Goal: Task Accomplishment & Management: Manage account settings

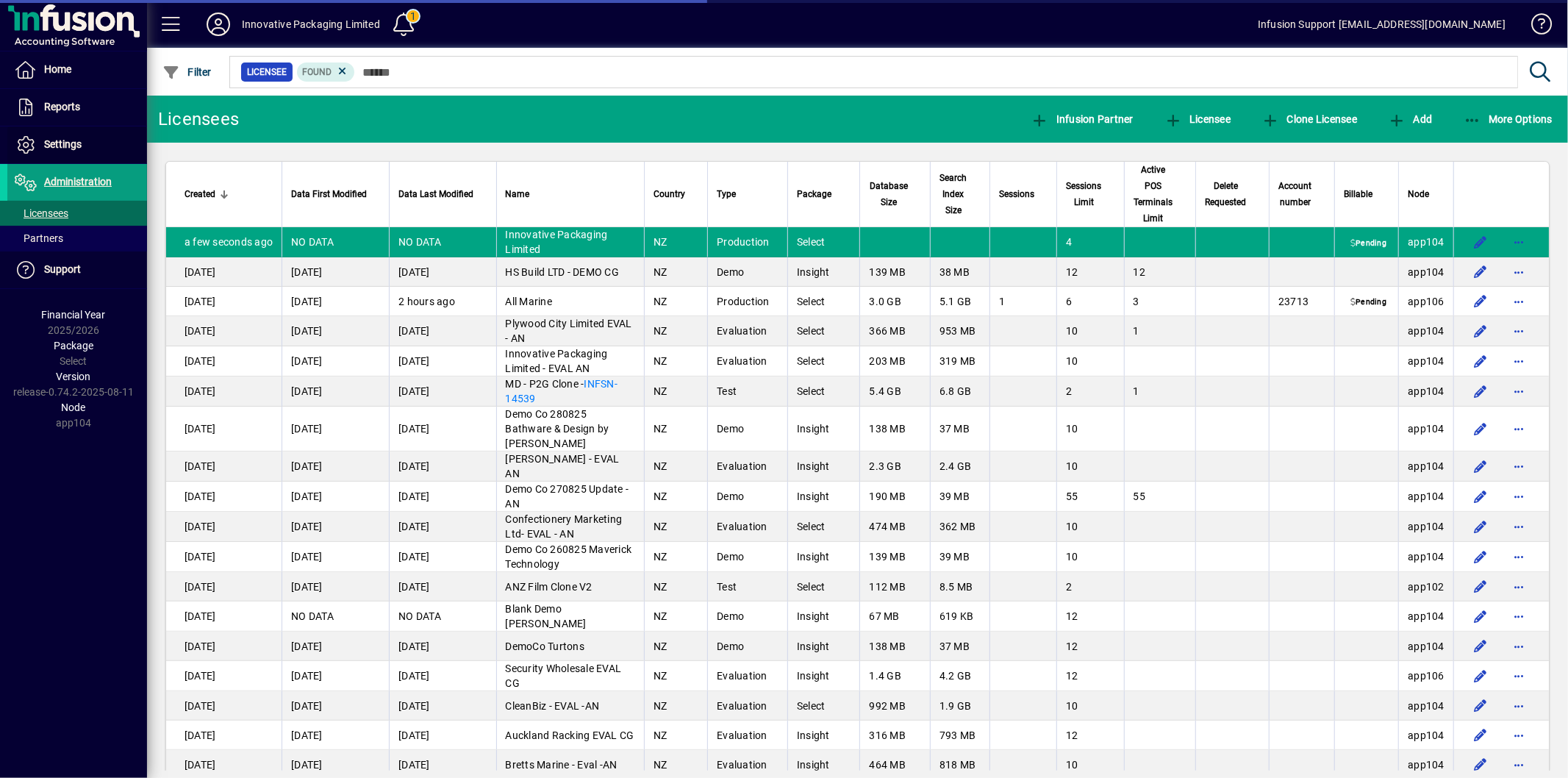
click at [62, 146] on span "Settings" at bounding box center [63, 144] width 38 height 12
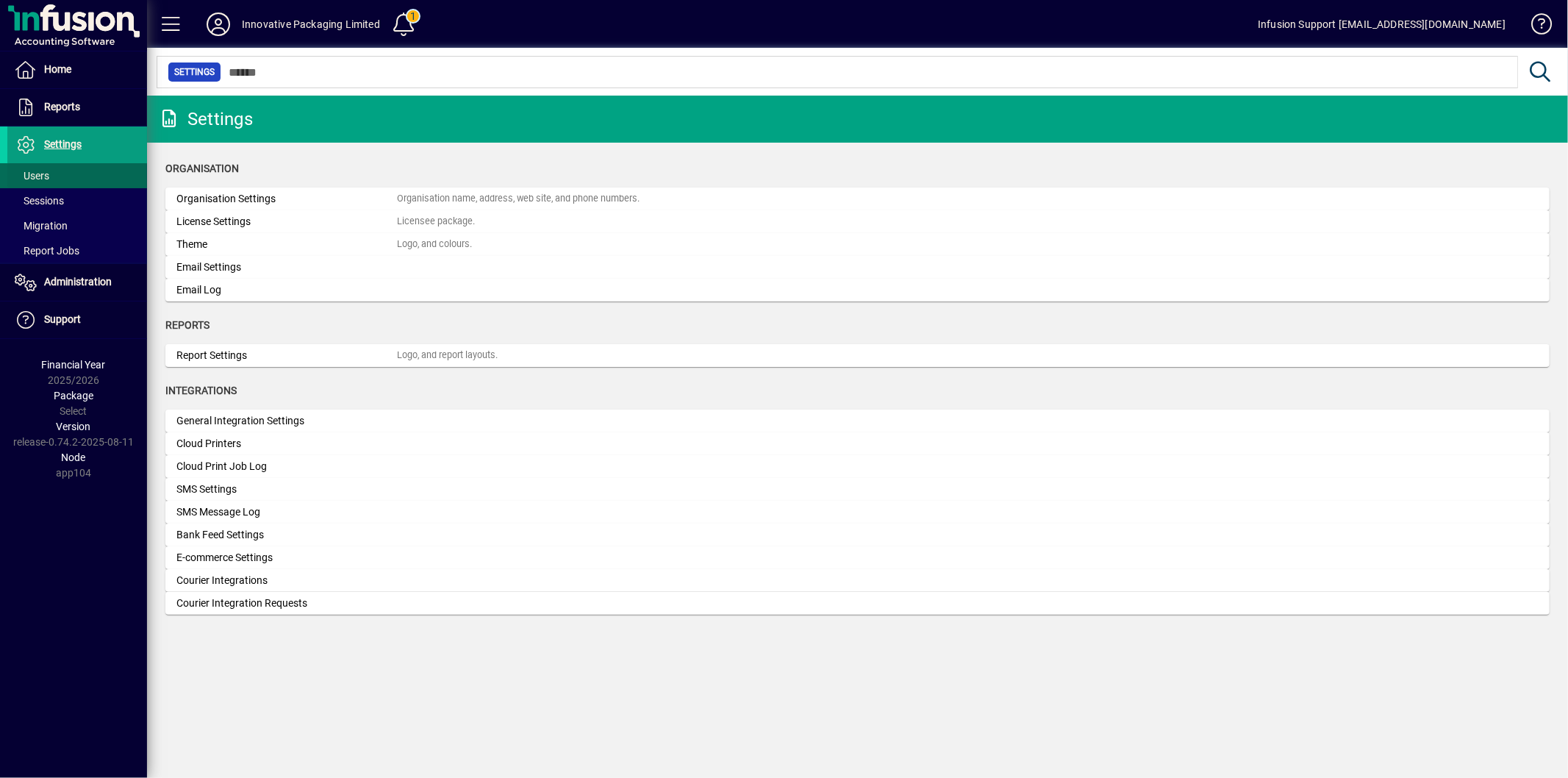
click at [49, 178] on span "Users" at bounding box center [32, 175] width 35 height 12
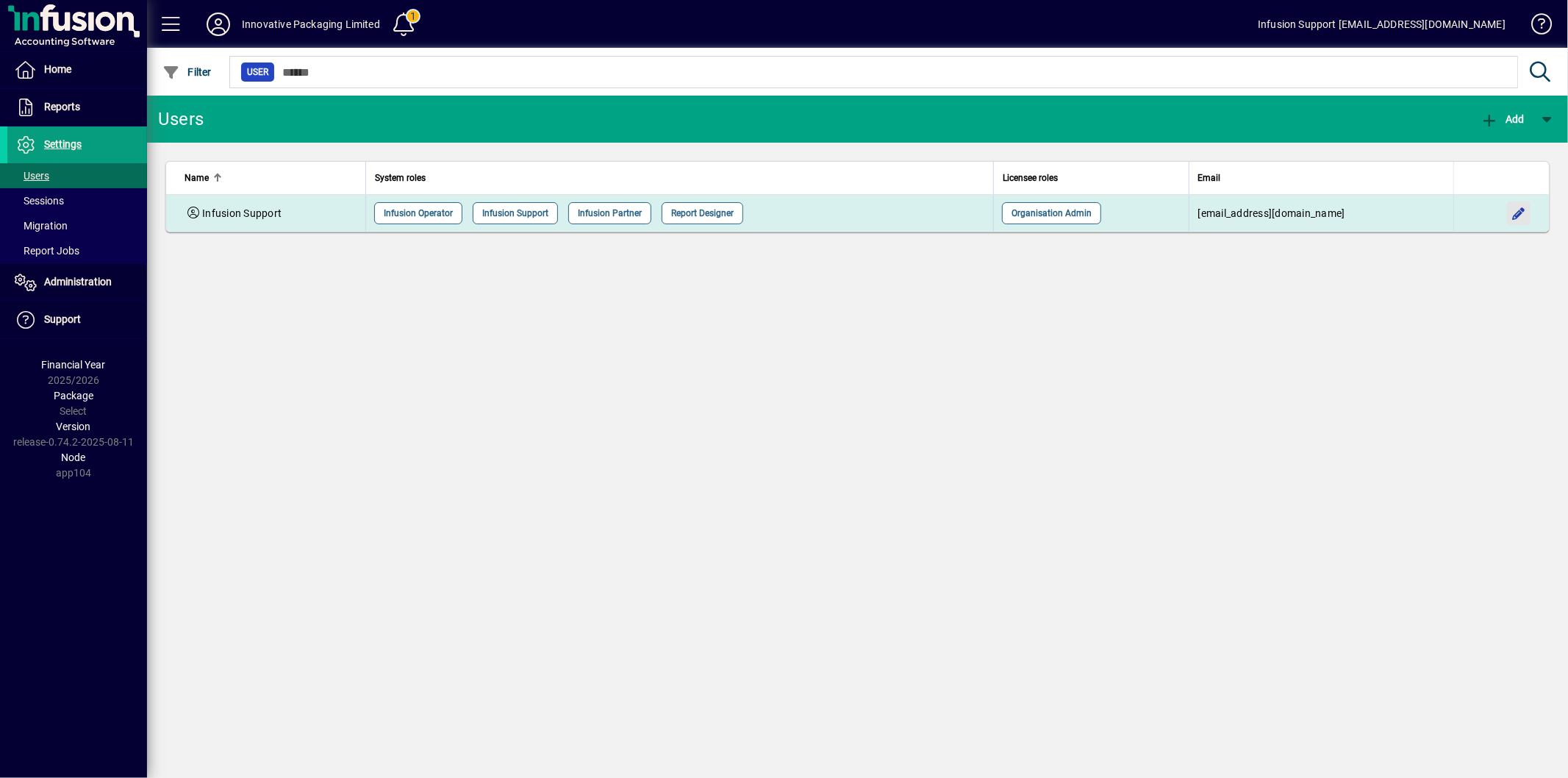
click at [1528, 218] on span "button" at bounding box center [1519, 213] width 36 height 36
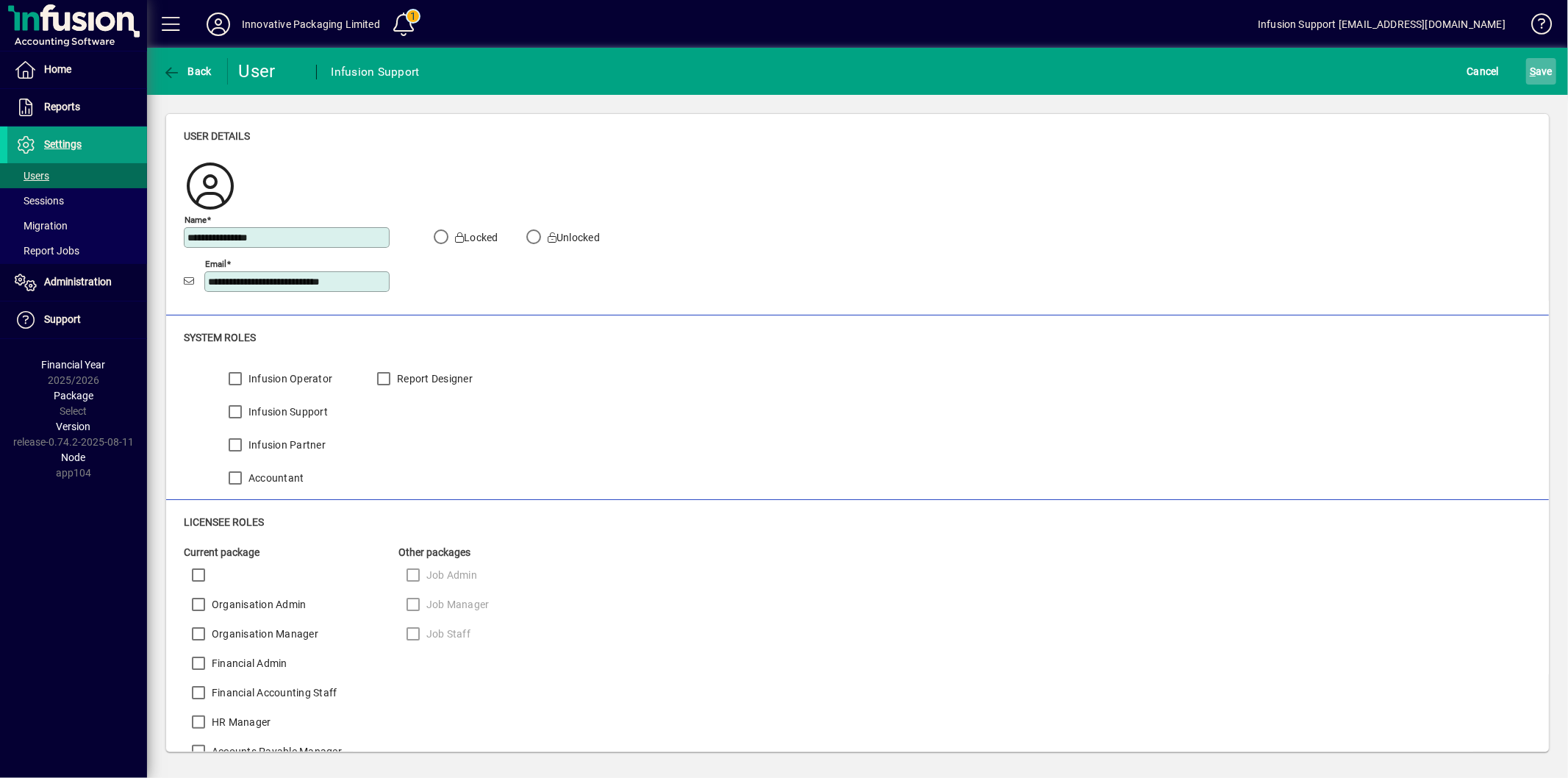
click at [1548, 83] on span "submit" at bounding box center [1541, 72] width 30 height 36
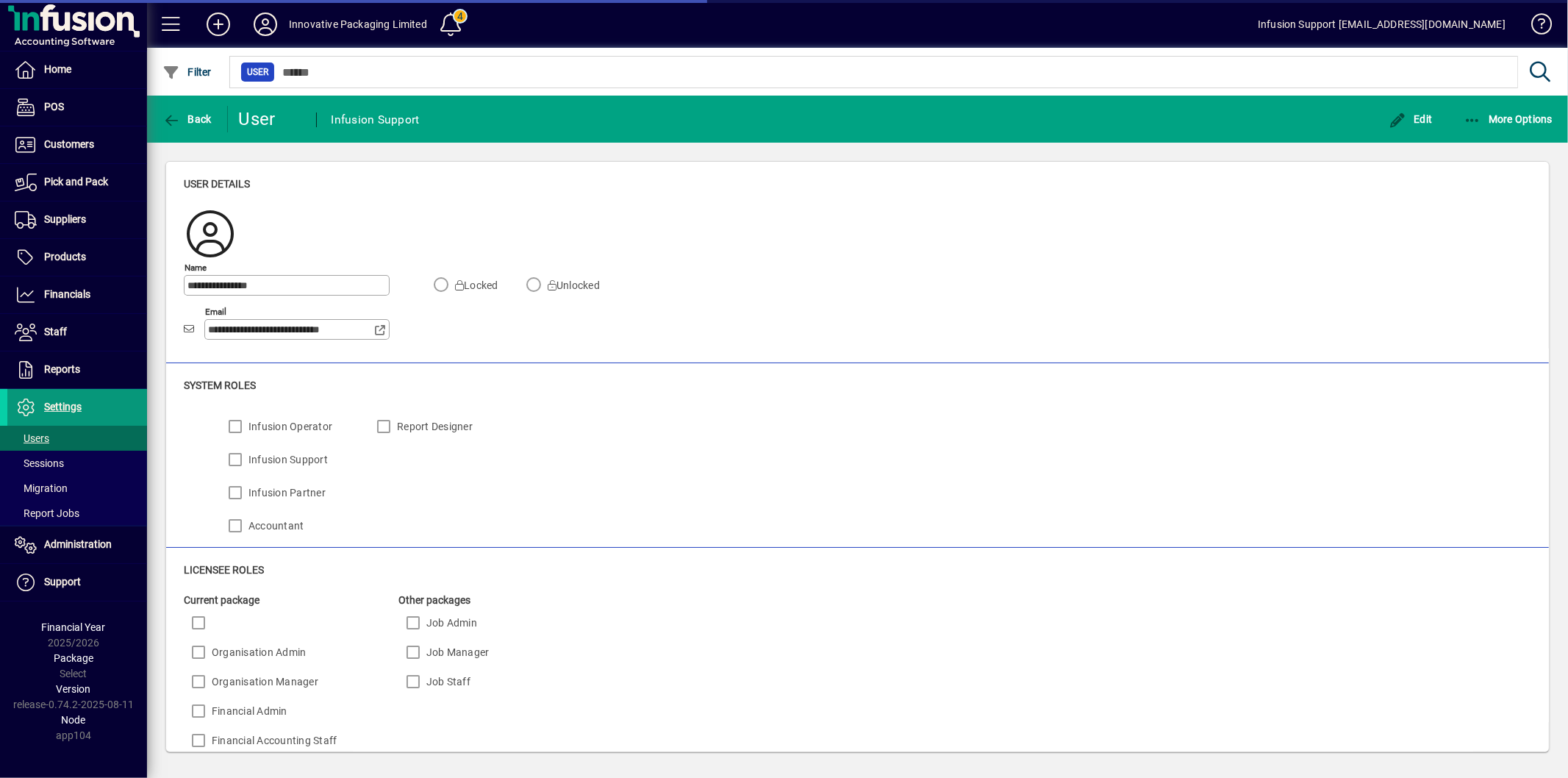
click at [65, 401] on span "Settings" at bounding box center [63, 406] width 38 height 12
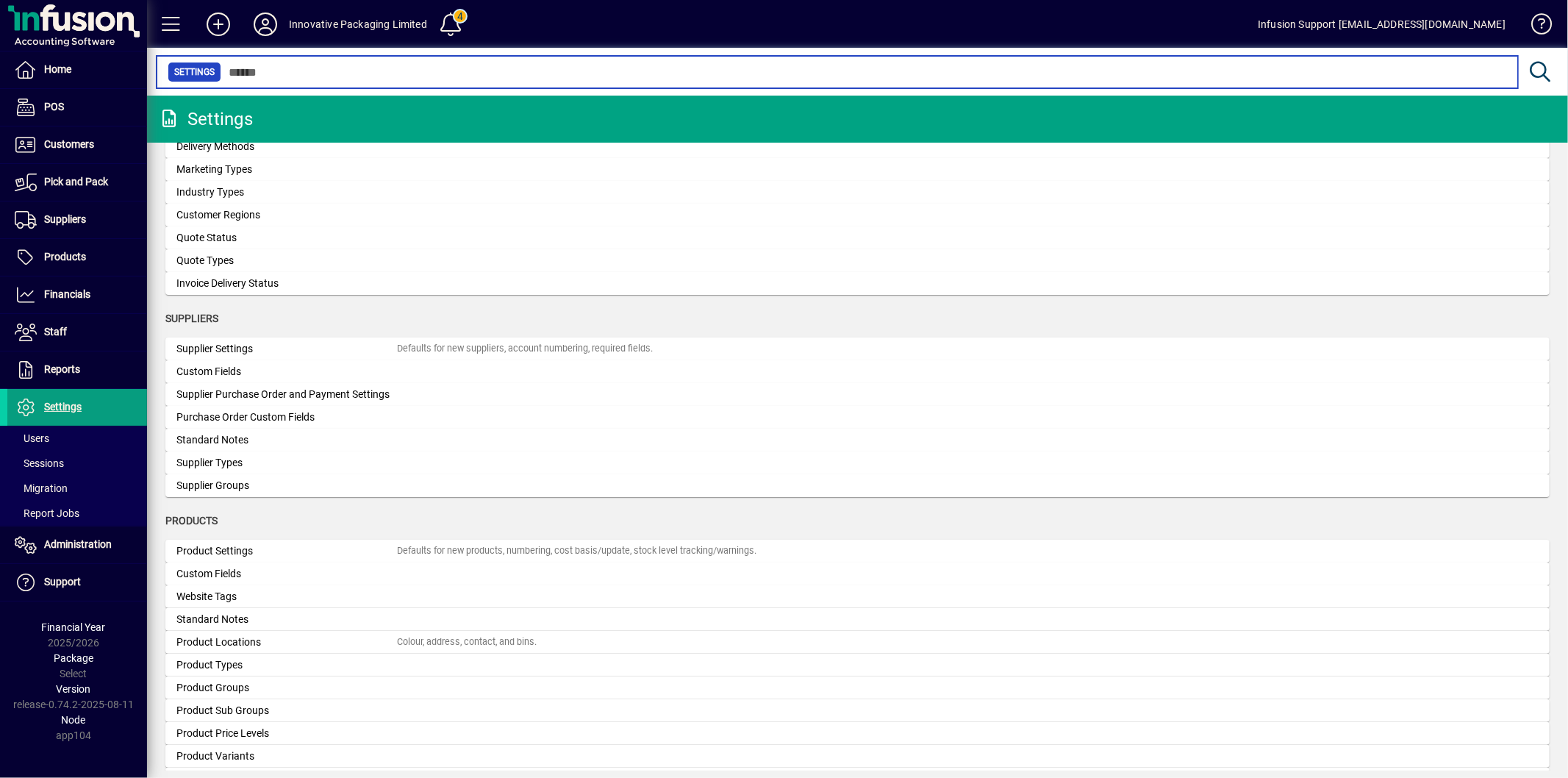
scroll to position [1204, 0]
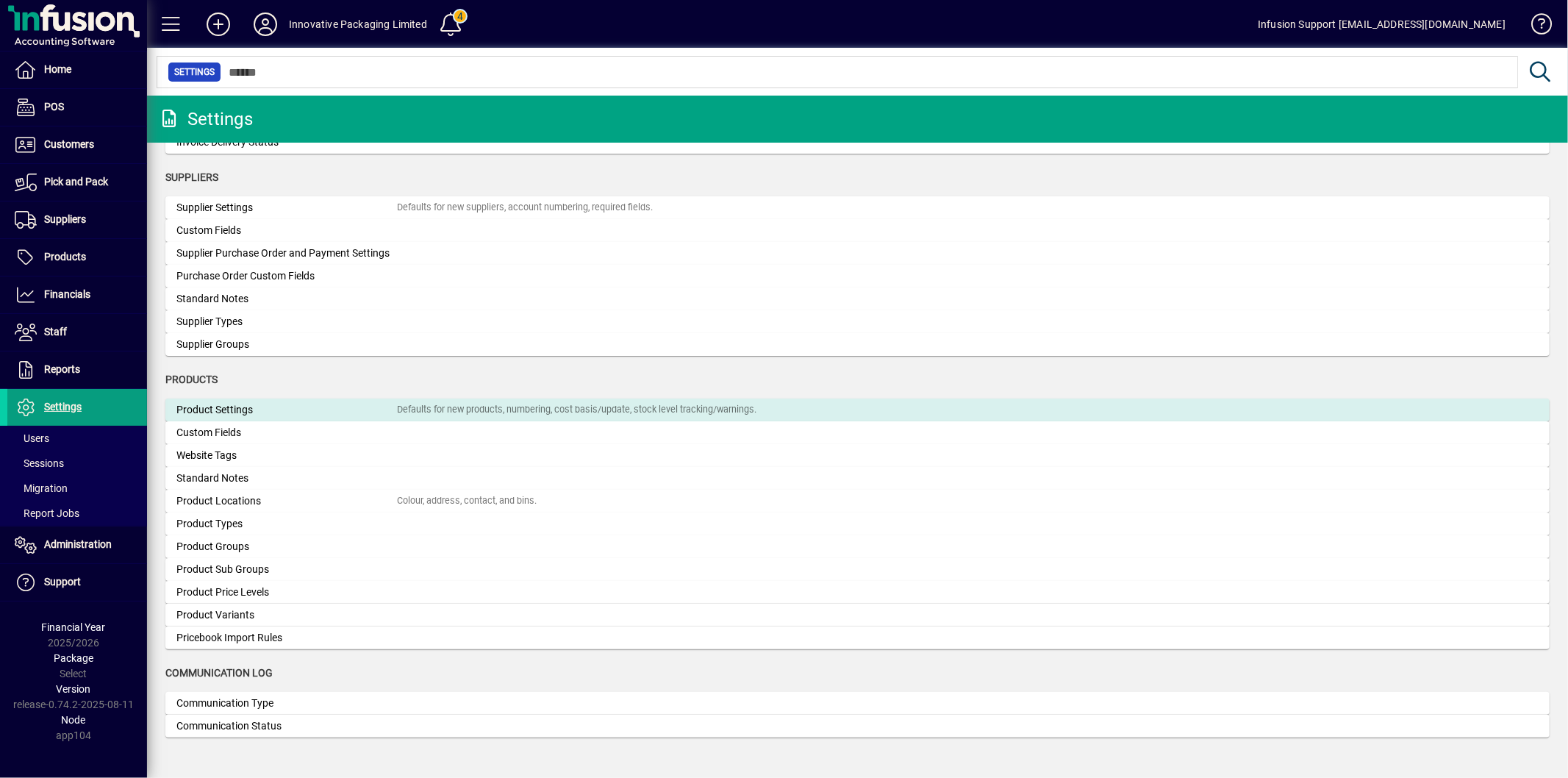
click at [268, 409] on div "Product Settings" at bounding box center [287, 410] width 221 height 15
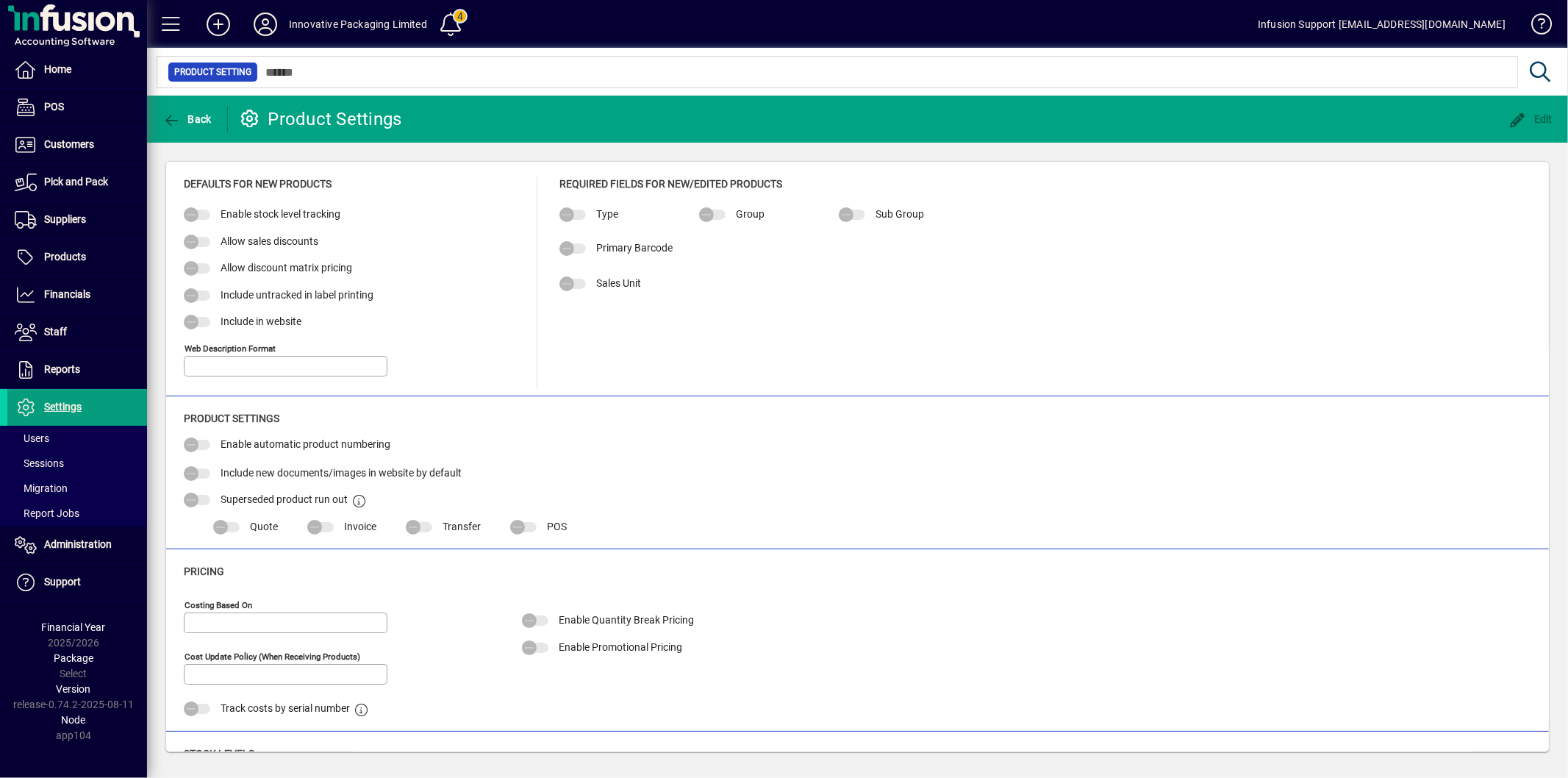
type input "*"
type input "**********"
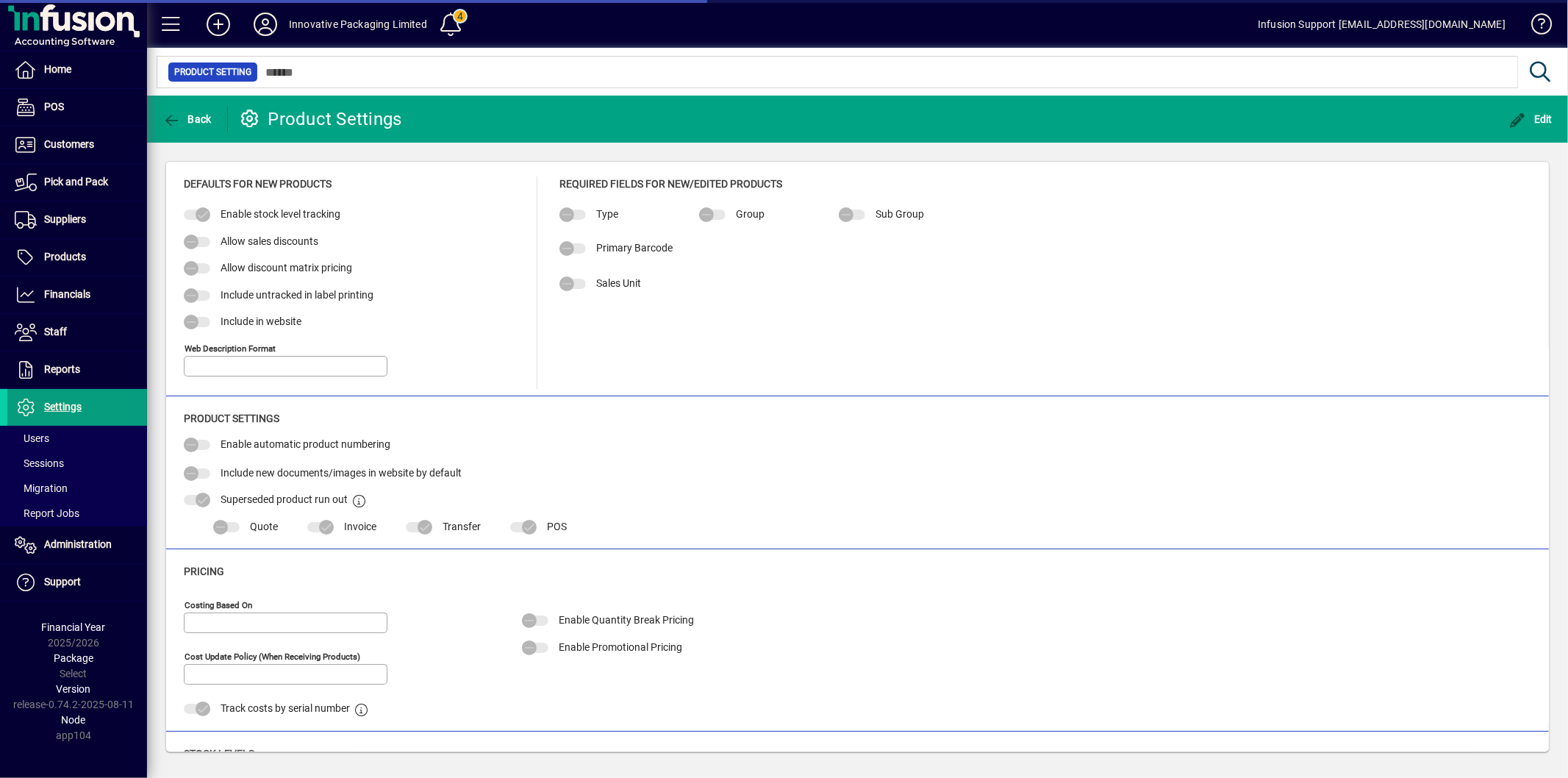
type input "**********"
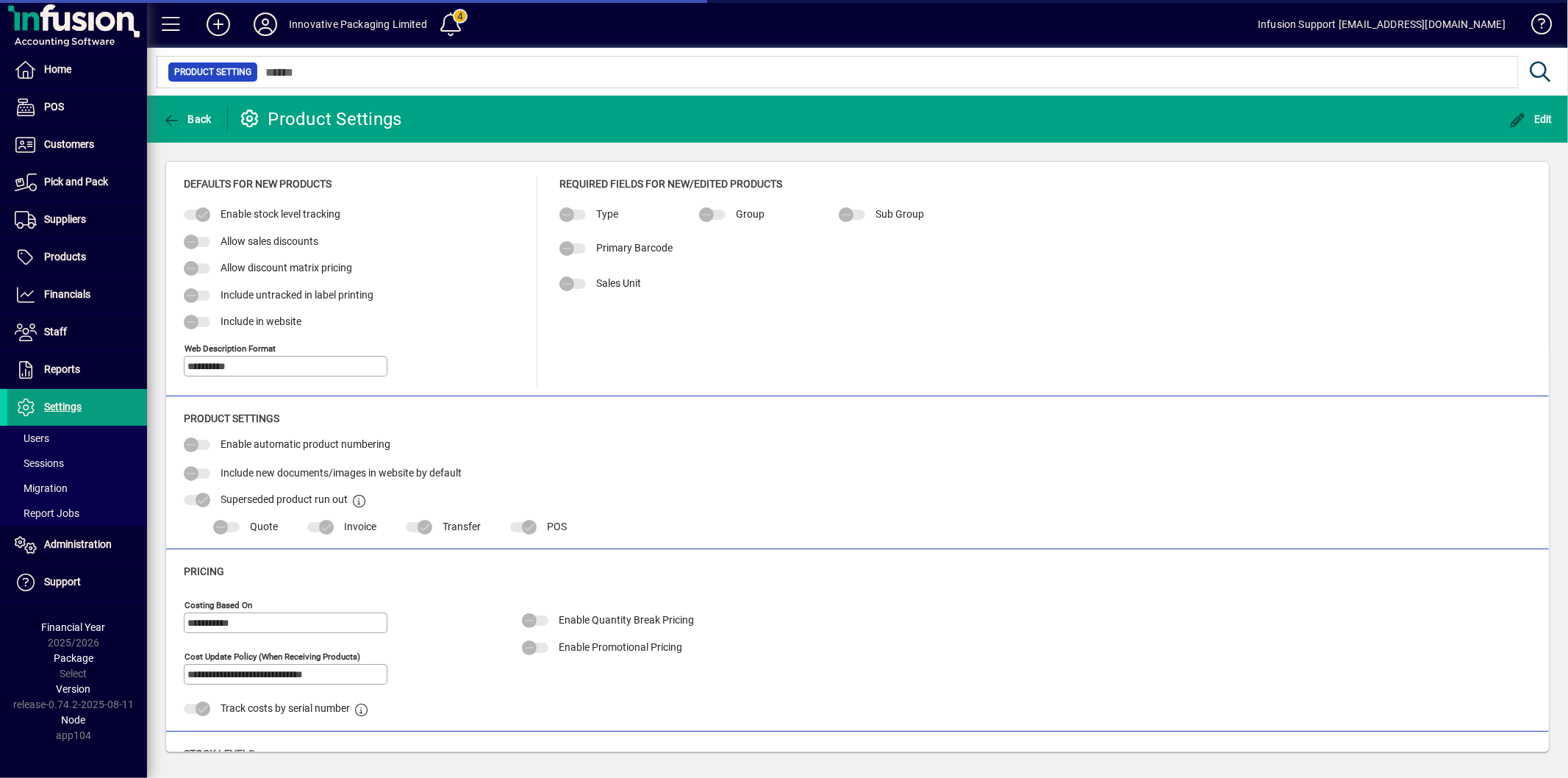
type input "**********"
click at [1531, 117] on span "Edit" at bounding box center [1531, 119] width 44 height 12
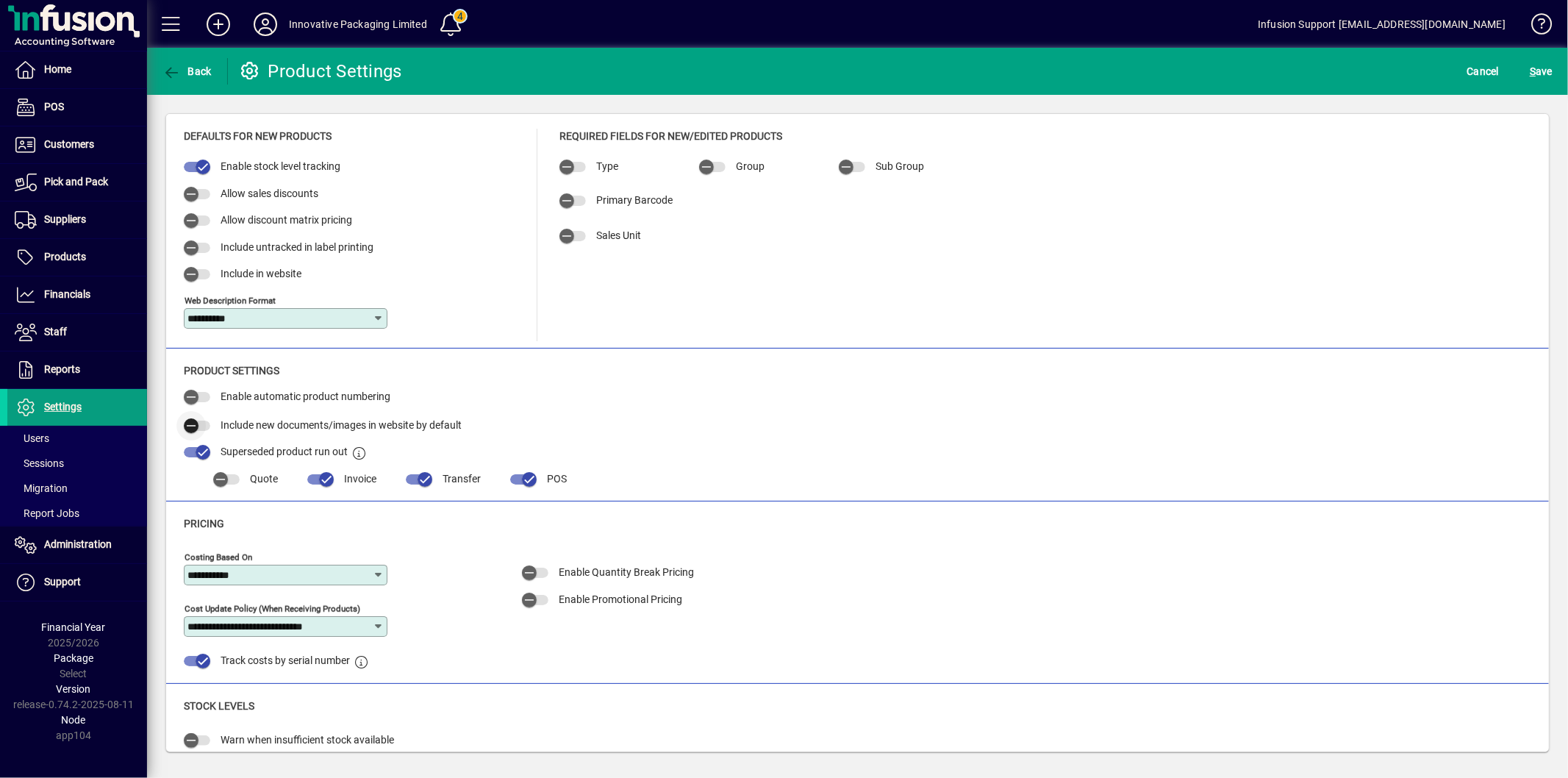
click at [200, 423] on span "button" at bounding box center [191, 425] width 29 height 29
click at [1556, 75] on span "submit" at bounding box center [1541, 72] width 30 height 36
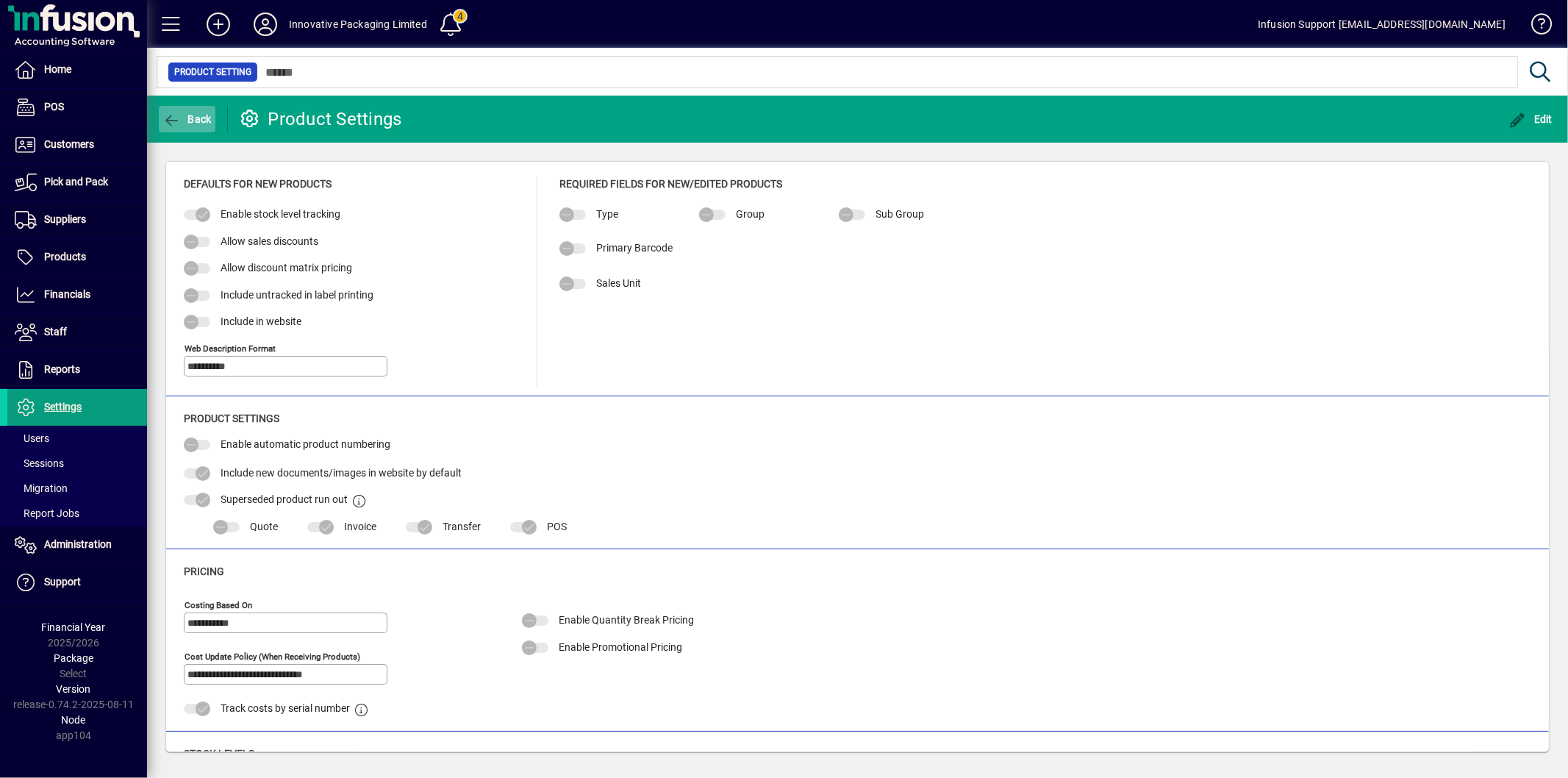
click at [181, 130] on span "button" at bounding box center [187, 119] width 56 height 36
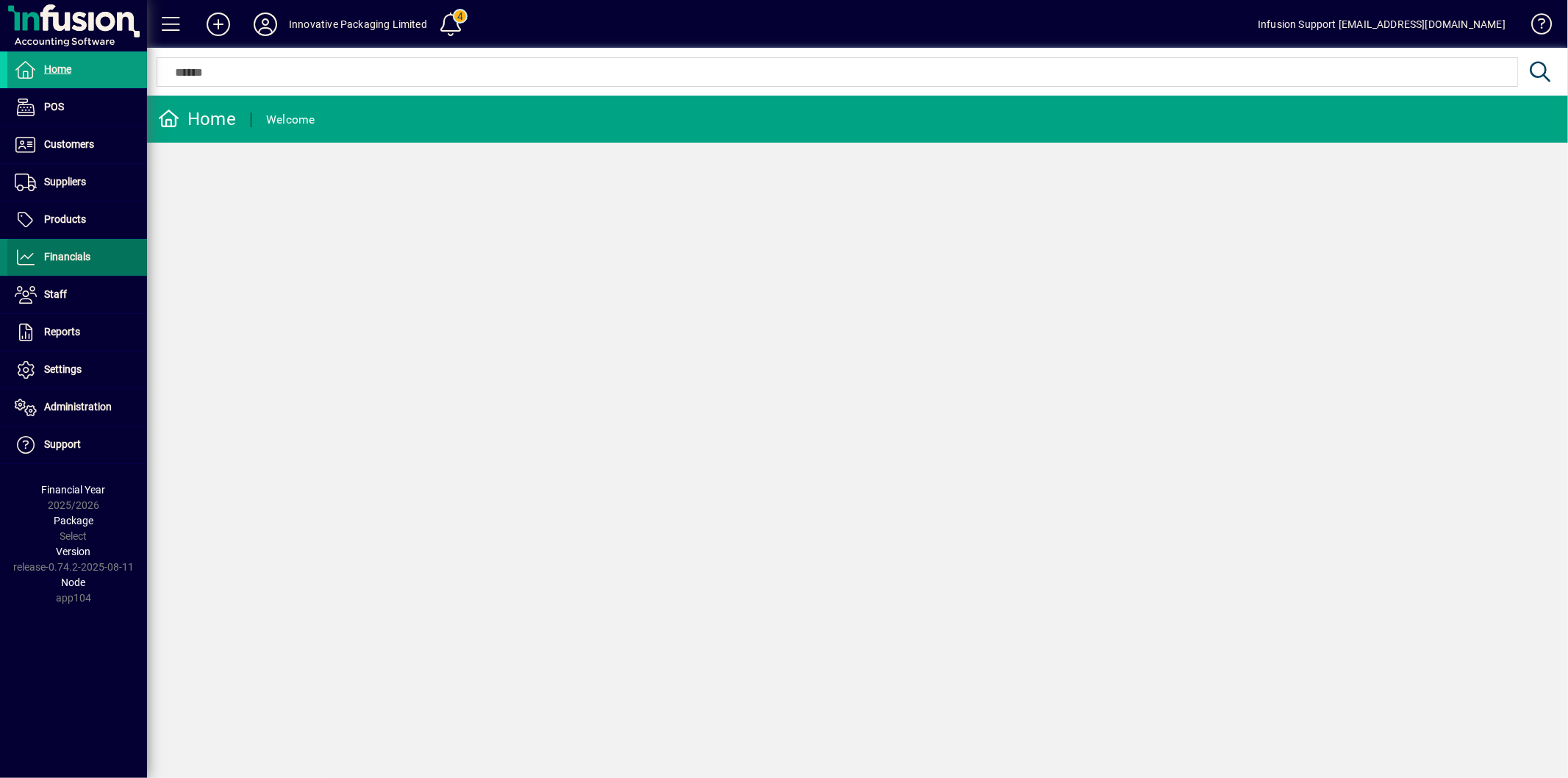
click at [71, 254] on span "Financials" at bounding box center [67, 256] width 46 height 12
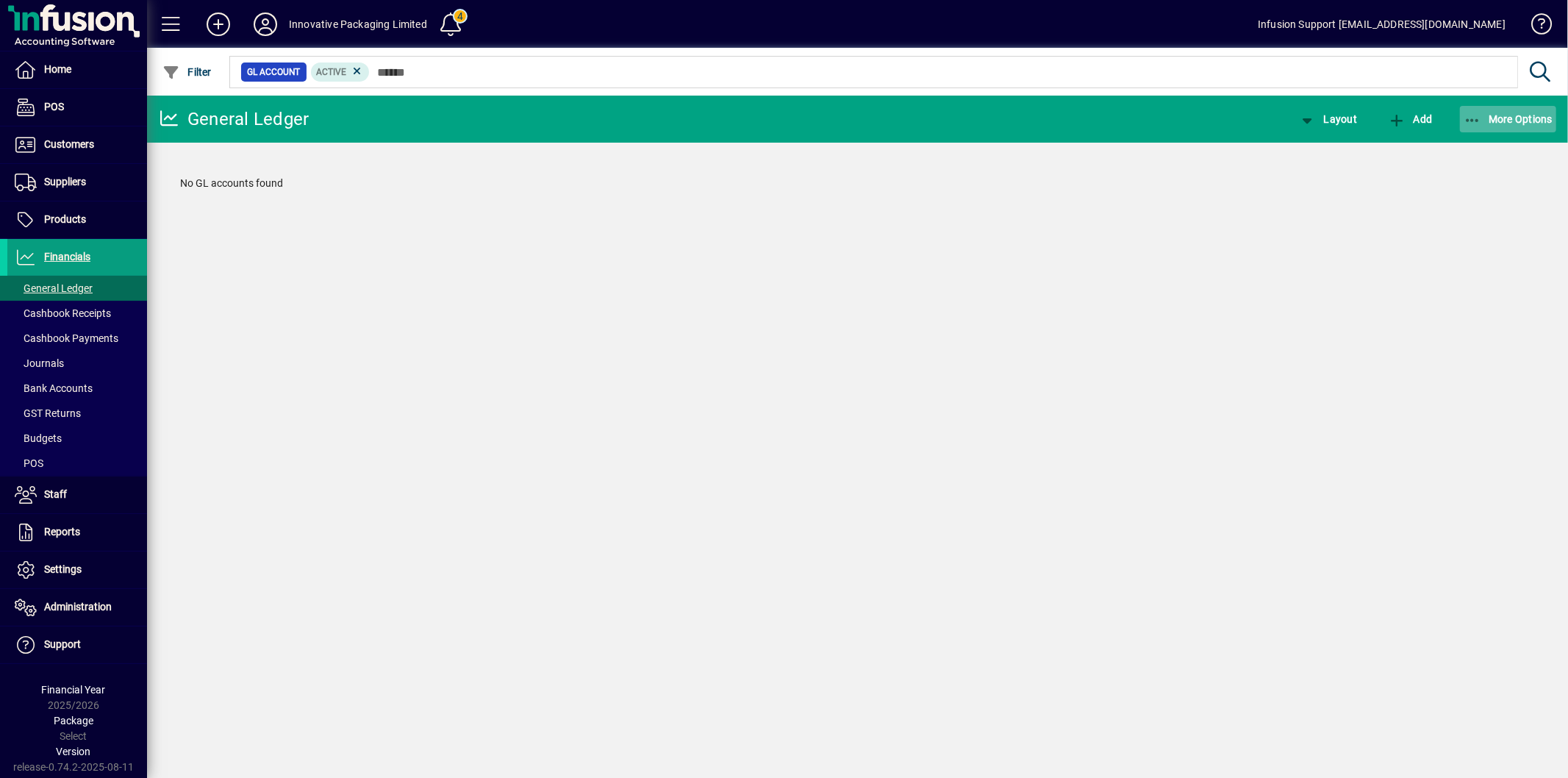
click at [1469, 116] on icon "button" at bounding box center [1473, 120] width 19 height 15
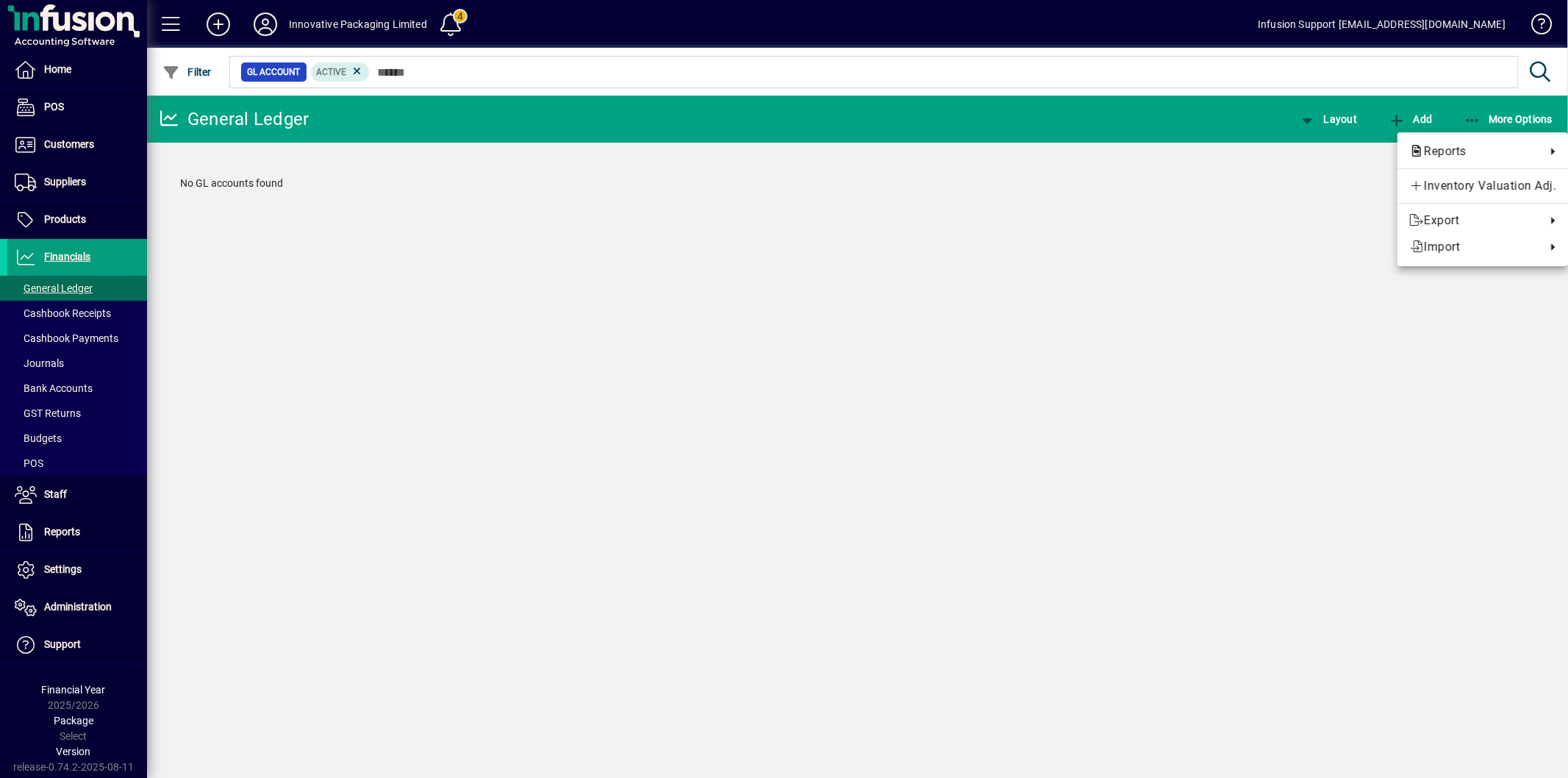
click at [72, 611] on div at bounding box center [784, 389] width 1568 height 778
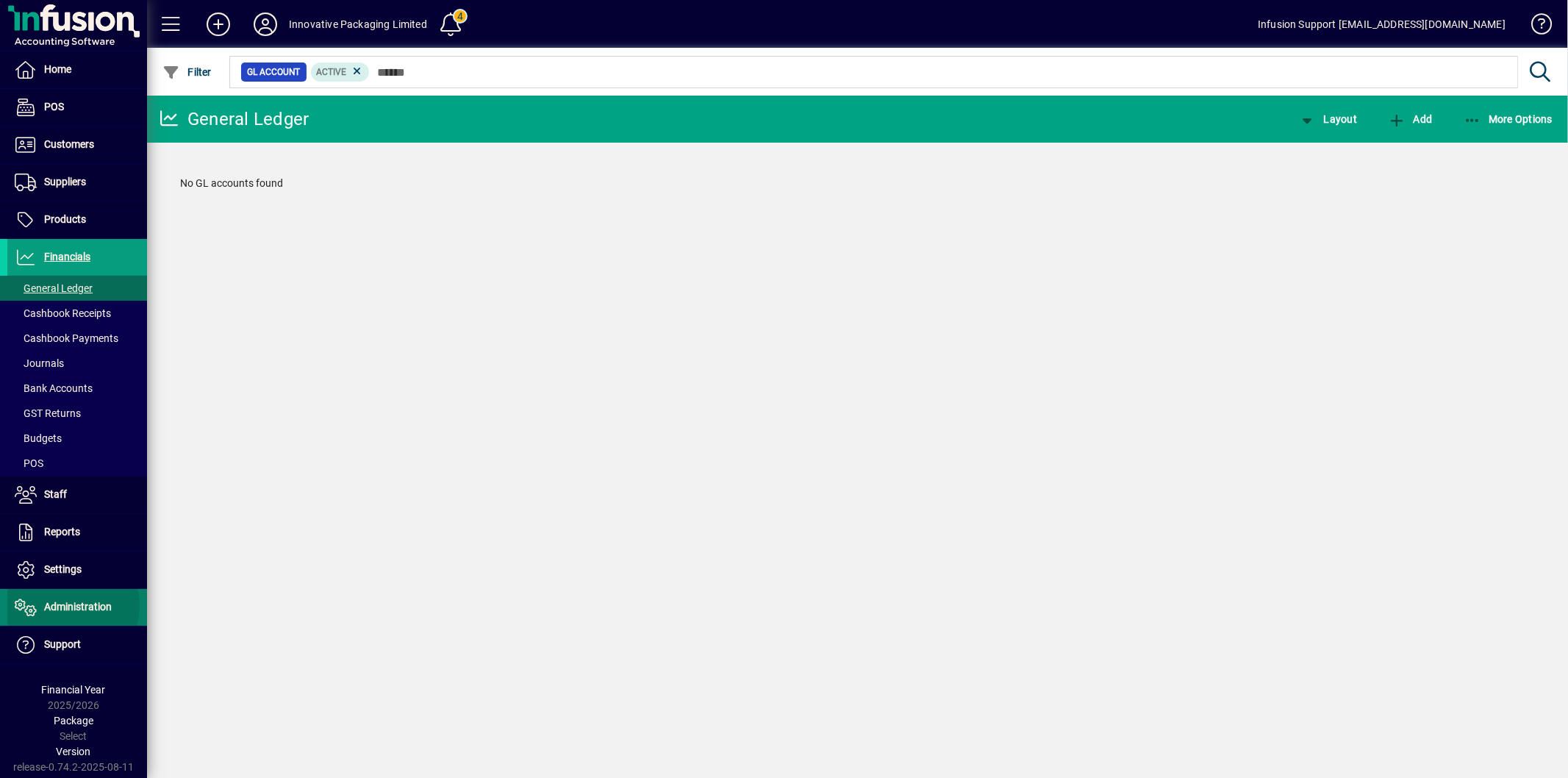
click at [72, 607] on span "Administration" at bounding box center [78, 606] width 68 height 12
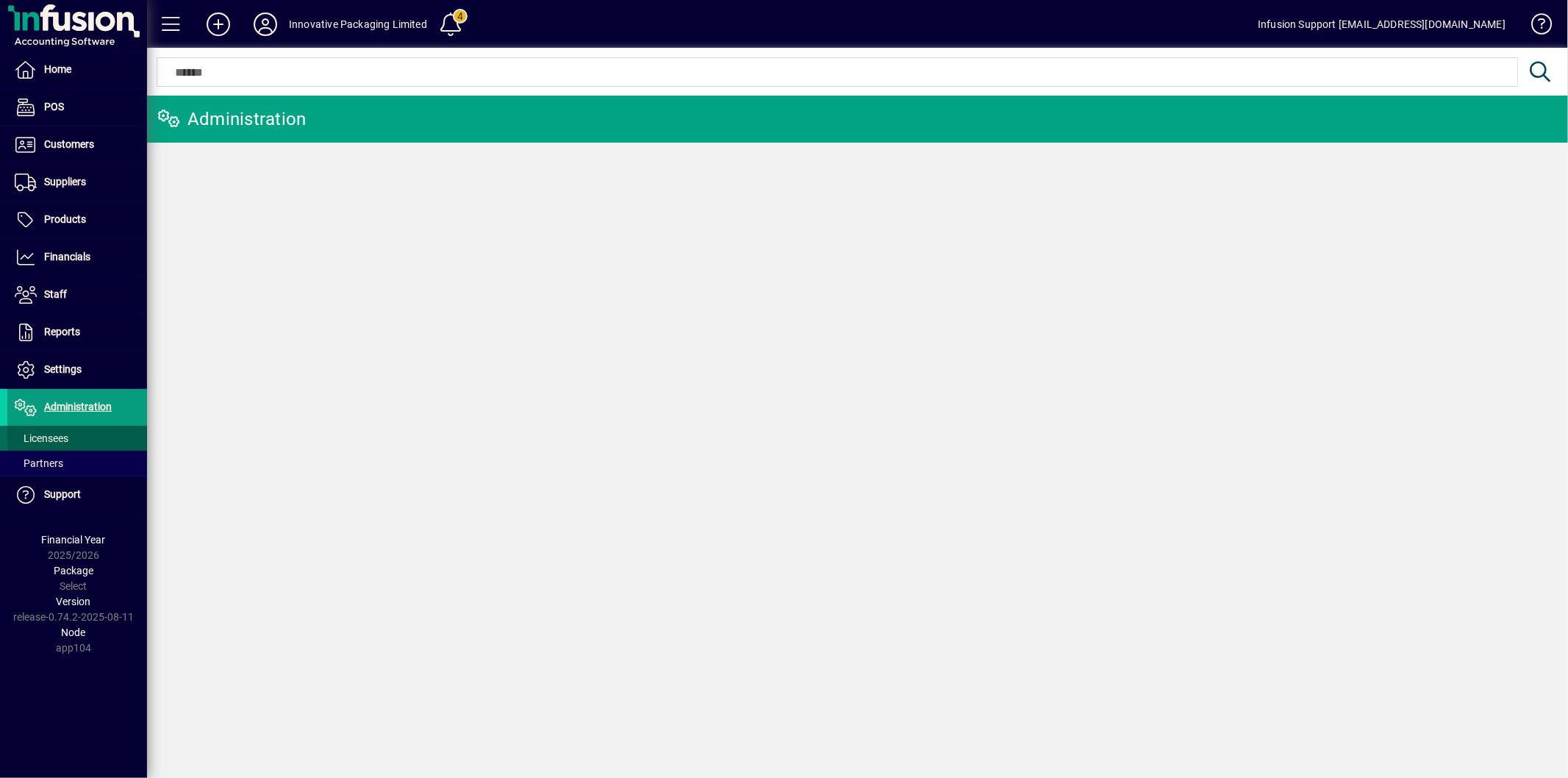
click at [59, 437] on span "Licensees" at bounding box center [42, 438] width 54 height 12
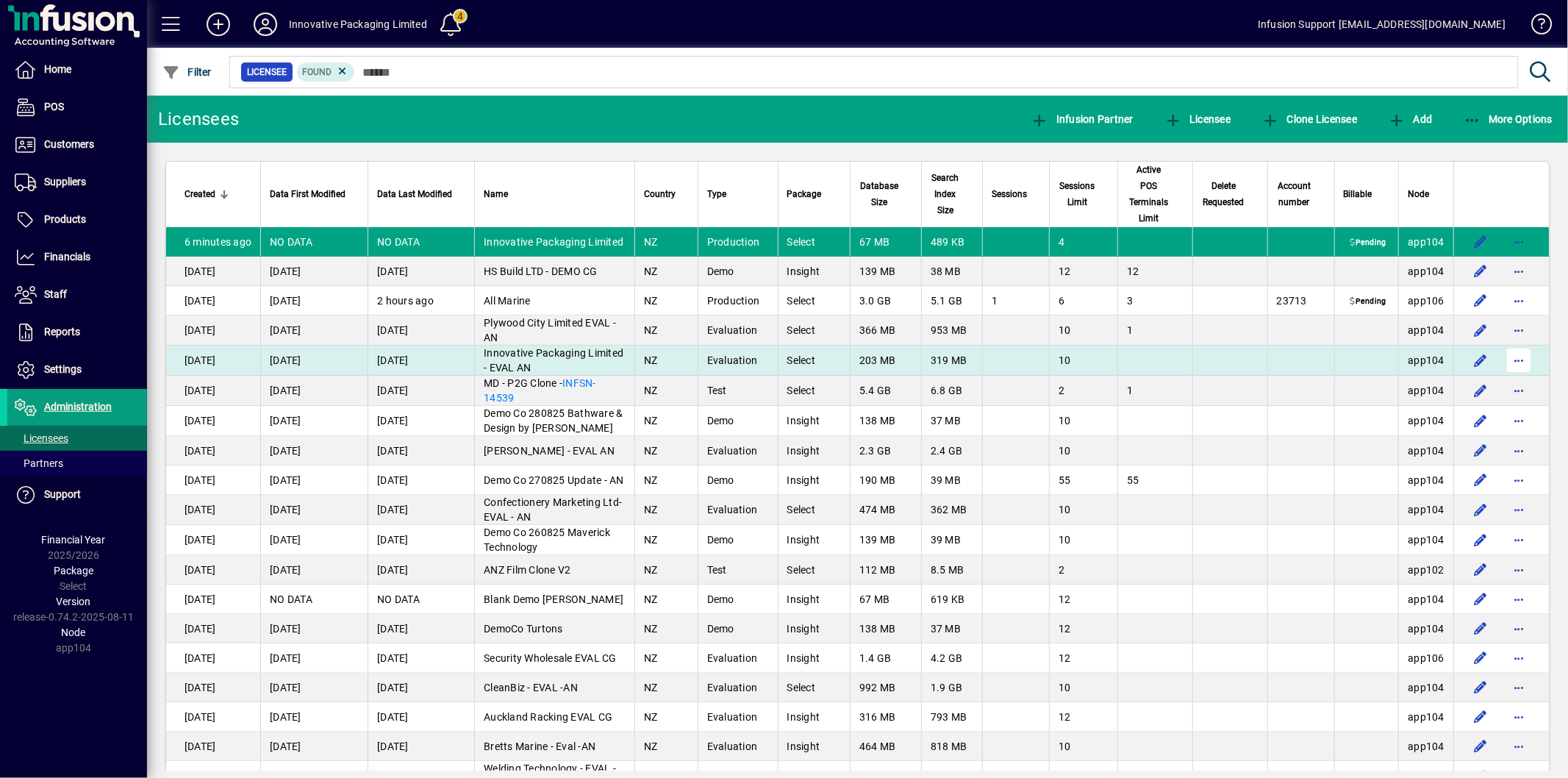
click at [1502, 357] on span "button" at bounding box center [1519, 360] width 36 height 36
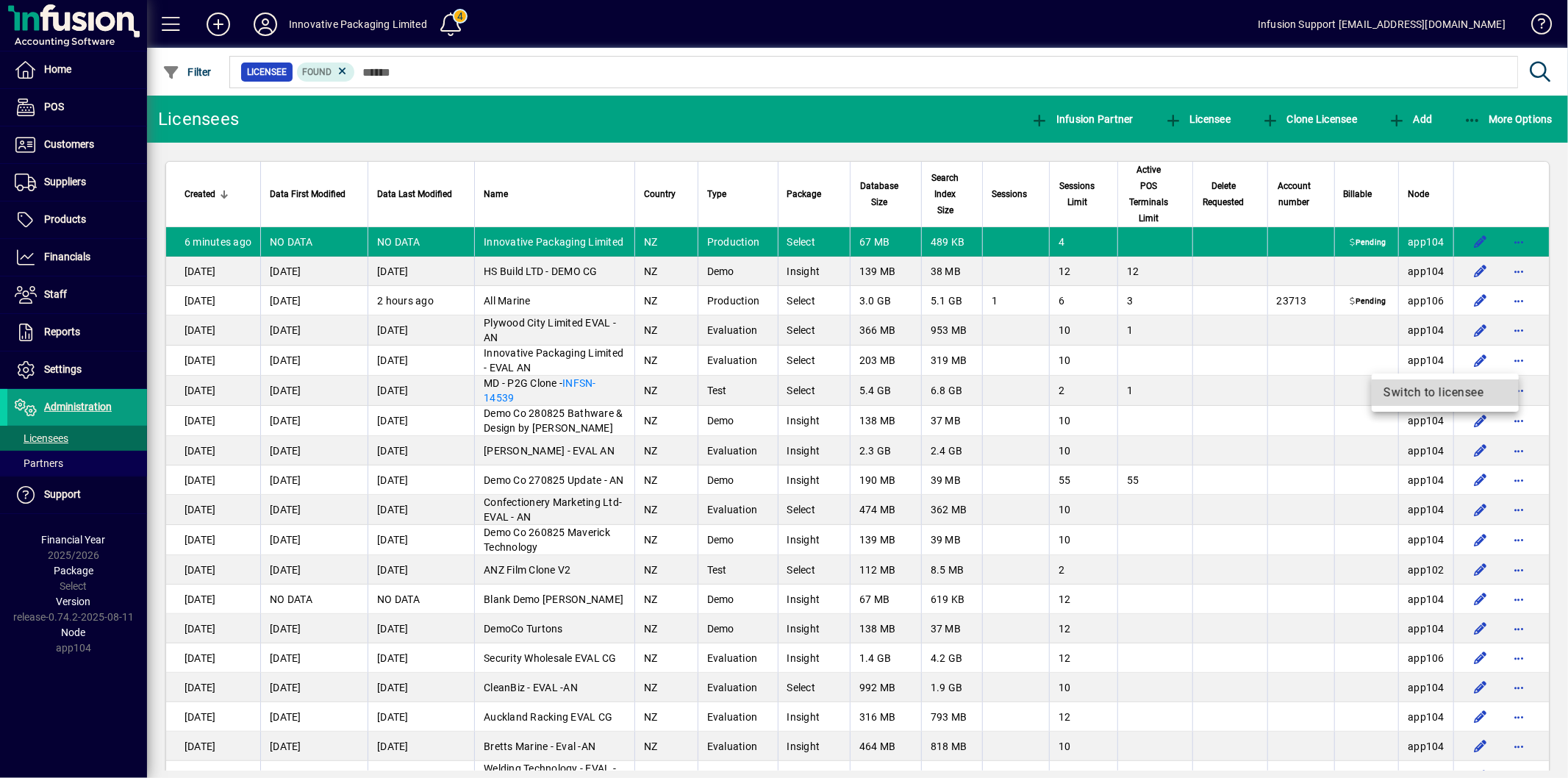
click at [1431, 394] on span "Switch to licensee" at bounding box center [1445, 392] width 124 height 18
